Goal: Task Accomplishment & Management: Use online tool/utility

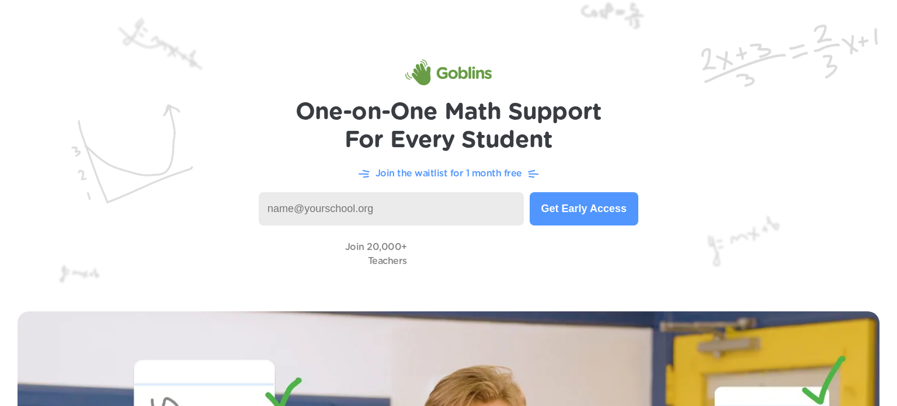
click at [407, 196] on input at bounding box center [391, 208] width 265 height 33
click at [428, 207] on input at bounding box center [391, 208] width 265 height 33
type input "862-804"
click at [565, 204] on button "Get Early Access" at bounding box center [584, 208] width 109 height 33
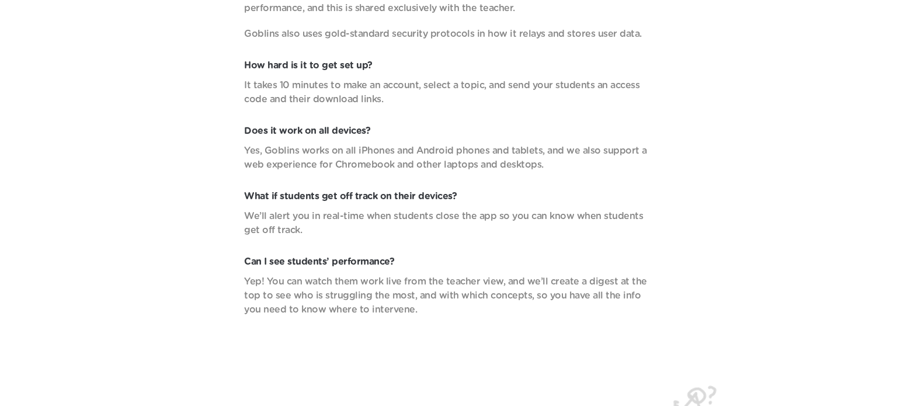
scroll to position [4311, 0]
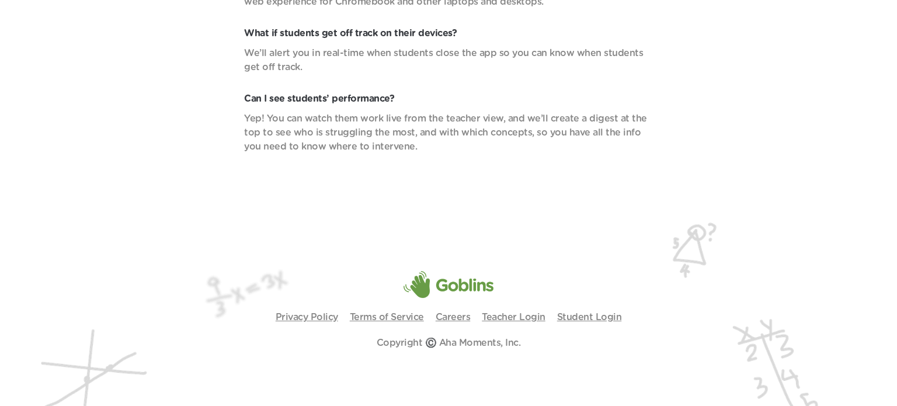
scroll to position [4288, 0]
click at [570, 313] on link "Student Login" at bounding box center [589, 315] width 65 height 9
